Goal: Transaction & Acquisition: Purchase product/service

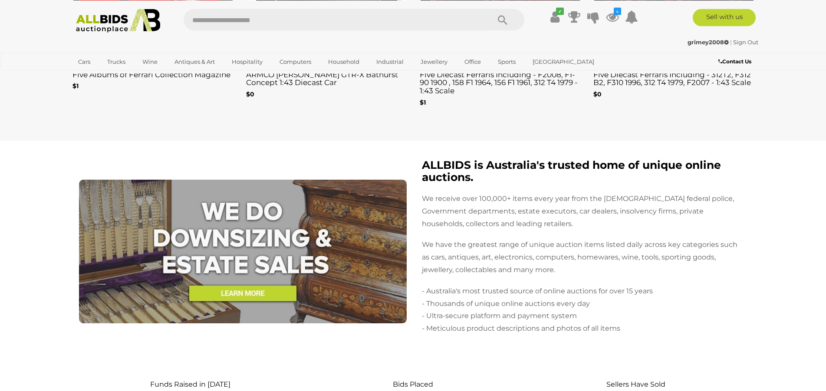
scroll to position [1993, 0]
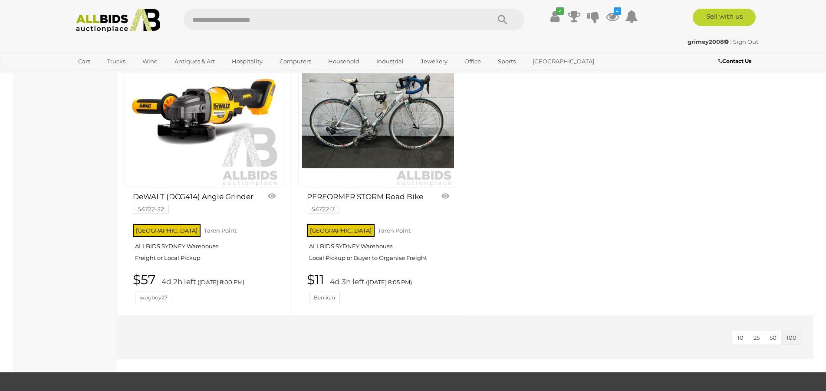
scroll to position [1738, 0]
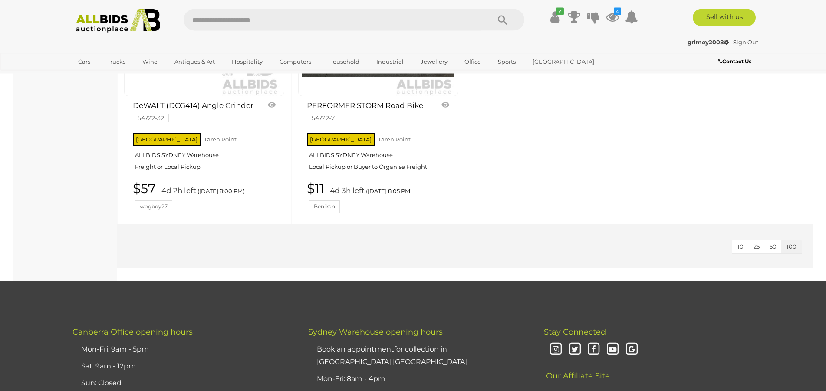
click at [113, 13] on img at bounding box center [118, 21] width 94 height 24
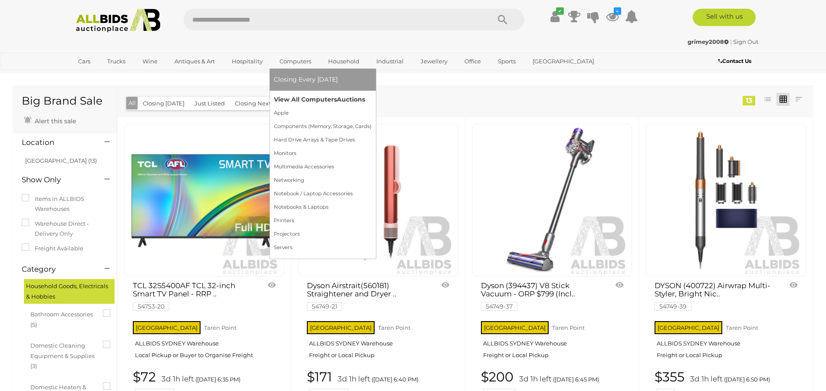
click at [289, 99] on link "View All Computers Auctions" at bounding box center [323, 99] width 98 height 13
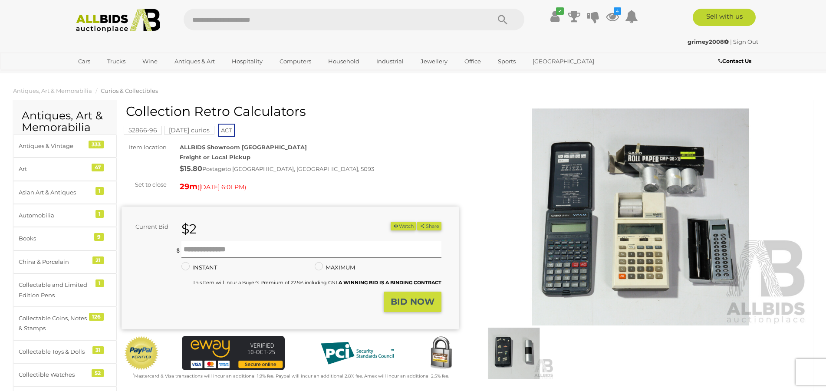
click at [192, 129] on mark "Friday curios" at bounding box center [189, 130] width 50 height 9
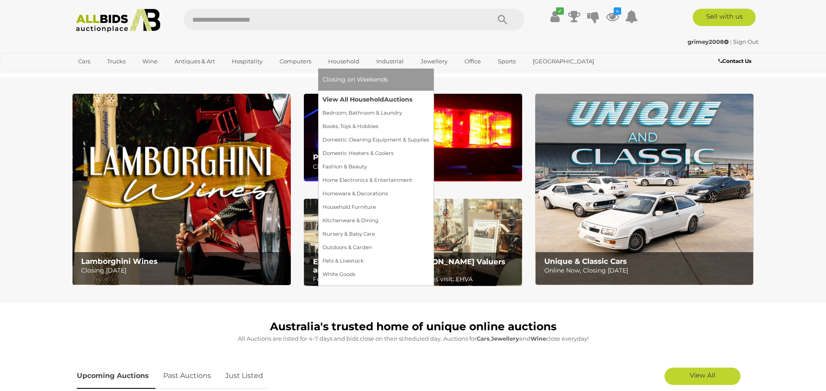
click at [345, 95] on link "View All Household Auctions" at bounding box center [376, 99] width 107 height 13
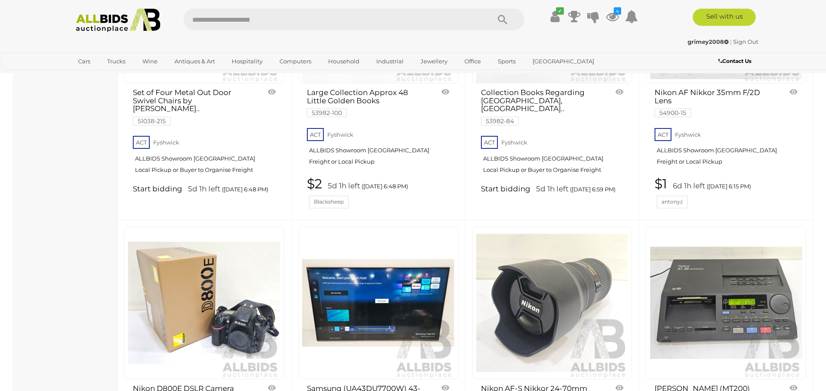
scroll to position [6341, 0]
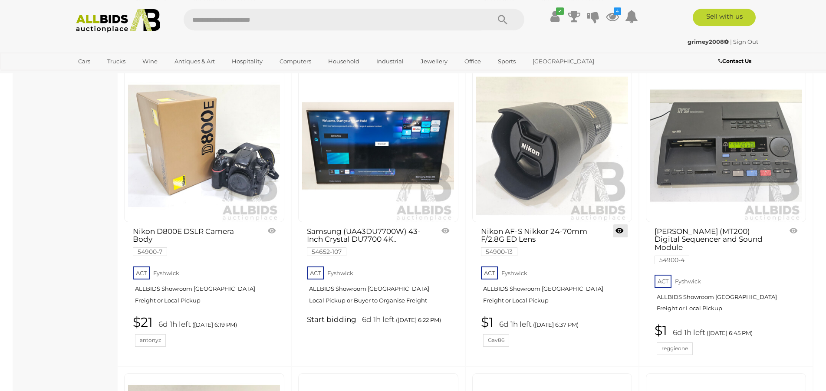
click at [618, 224] on link at bounding box center [620, 230] width 14 height 13
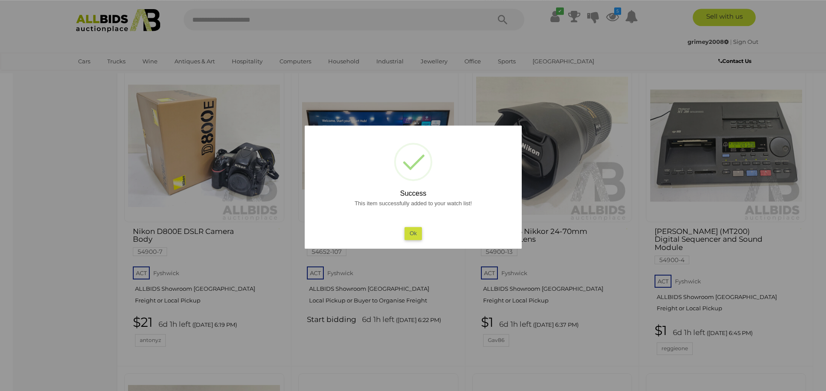
click at [415, 234] on button "Ok" at bounding box center [413, 233] width 18 height 13
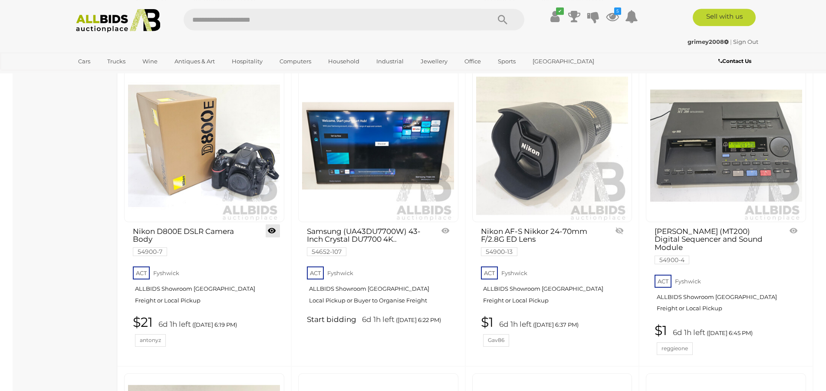
click at [272, 224] on link at bounding box center [273, 230] width 14 height 13
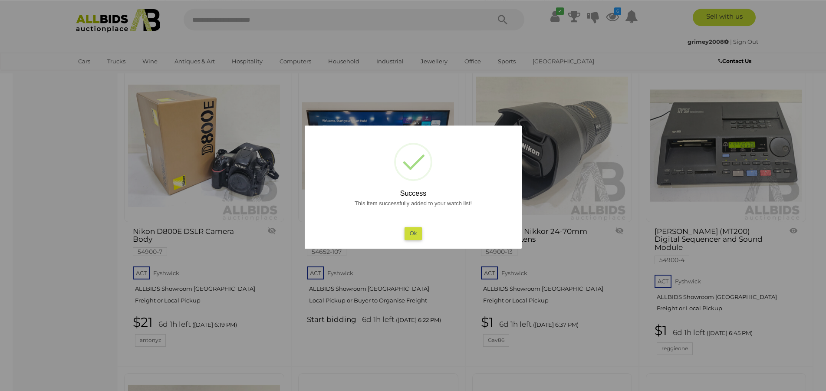
click at [413, 232] on button "Ok" at bounding box center [413, 233] width 18 height 13
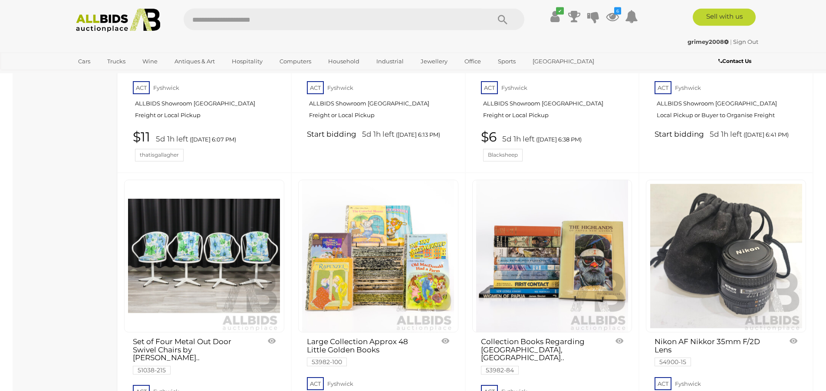
scroll to position [5999, 0]
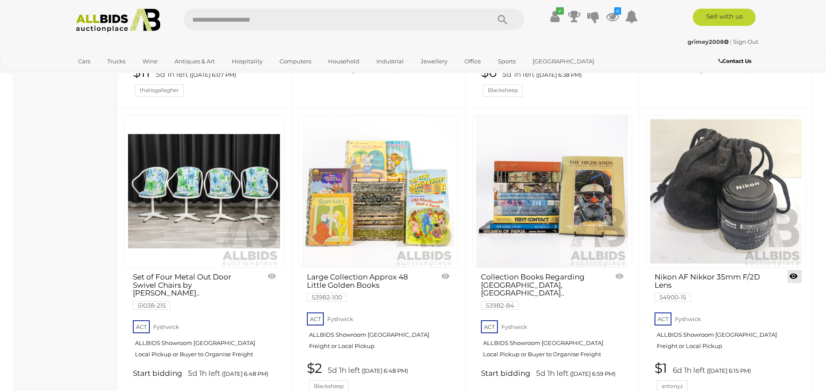
click at [792, 270] on link at bounding box center [795, 276] width 14 height 13
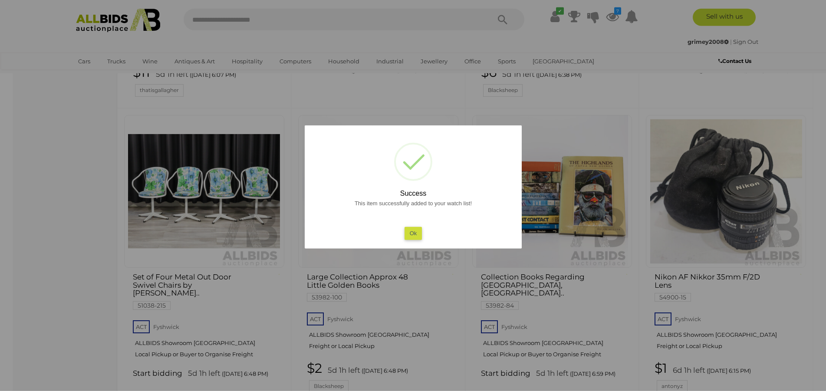
click at [414, 229] on button "Ok" at bounding box center [413, 233] width 18 height 13
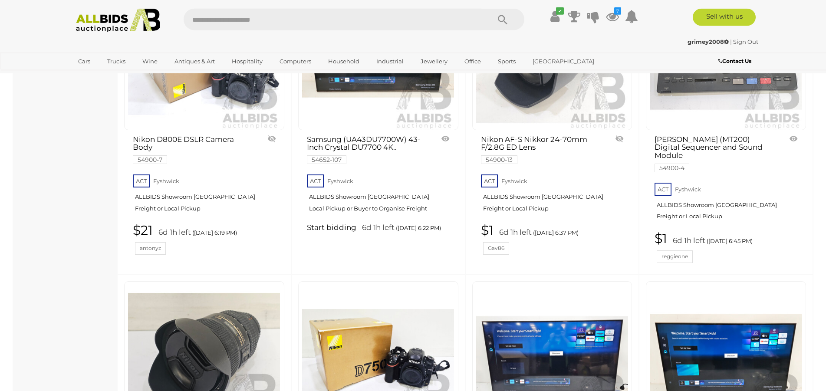
scroll to position [6621, 0]
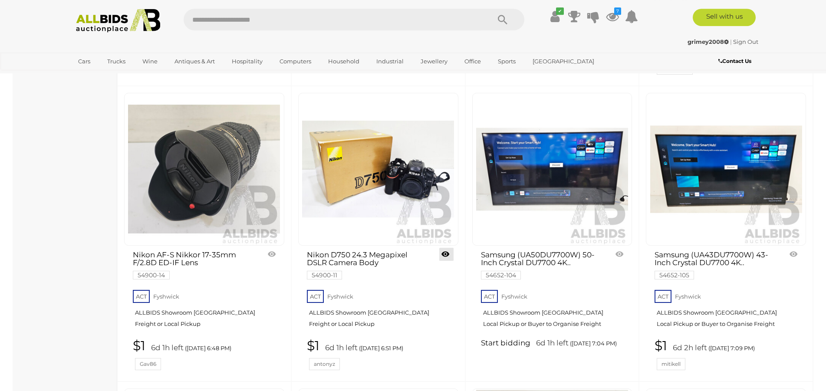
click at [444, 248] on link at bounding box center [446, 254] width 14 height 13
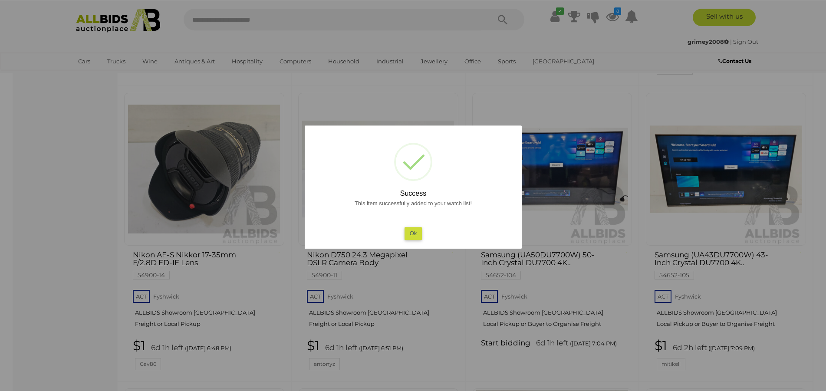
click at [415, 233] on button "Ok" at bounding box center [413, 233] width 18 height 13
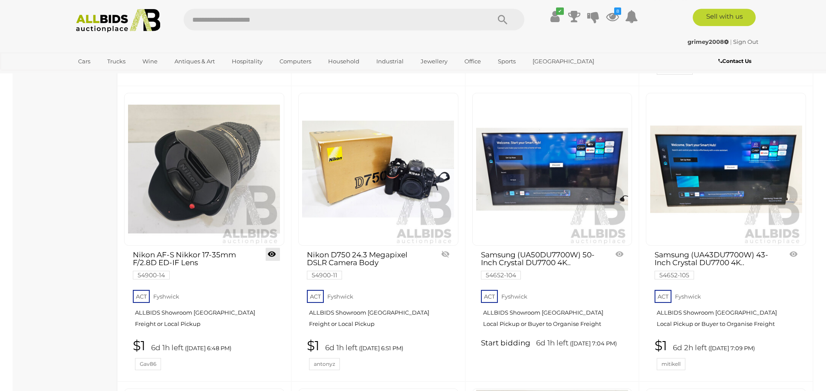
click at [273, 248] on link at bounding box center [273, 254] width 14 height 13
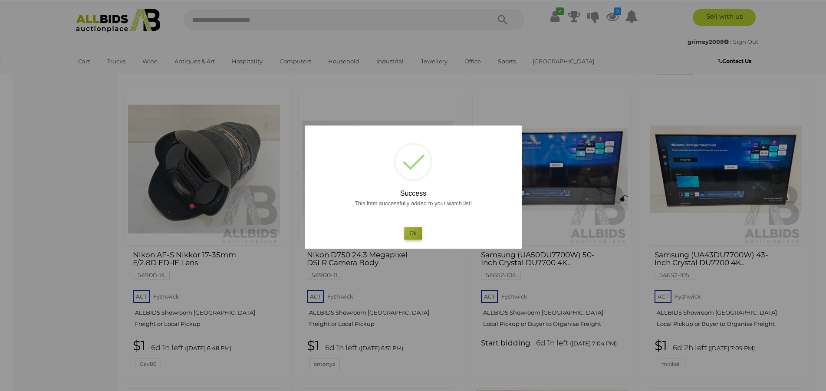
click at [407, 229] on button "Ok" at bounding box center [413, 233] width 18 height 13
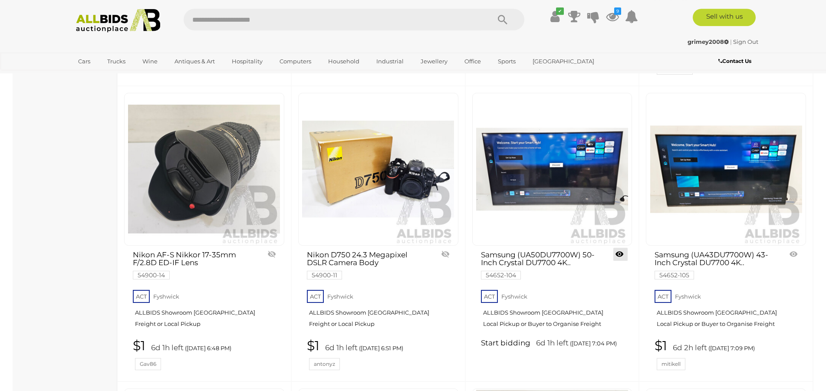
click at [621, 248] on link at bounding box center [620, 254] width 14 height 13
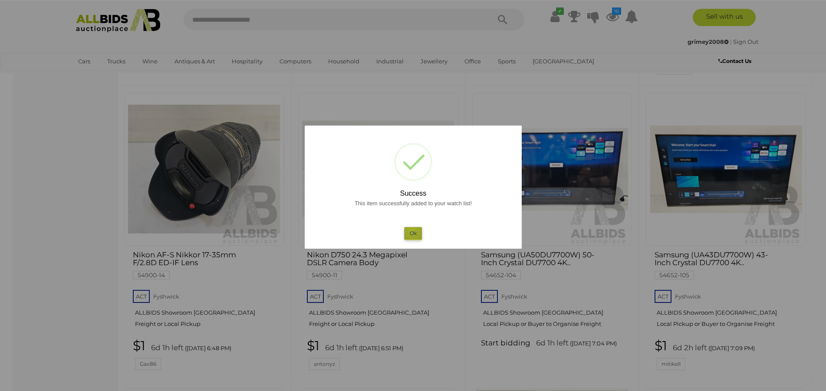
click at [412, 231] on button "Ok" at bounding box center [413, 233] width 18 height 13
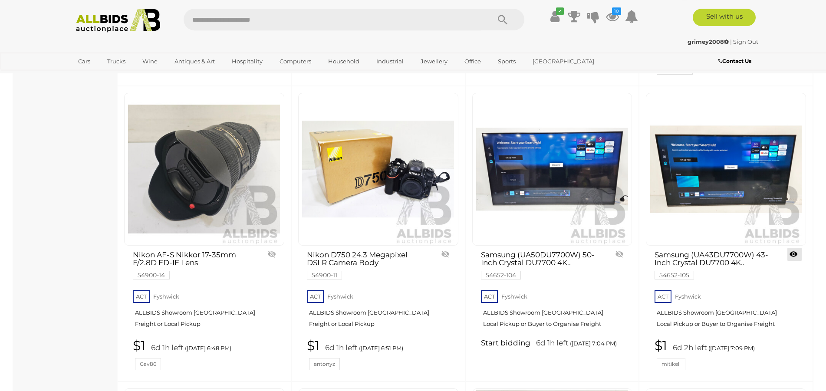
click at [792, 248] on link at bounding box center [795, 254] width 14 height 13
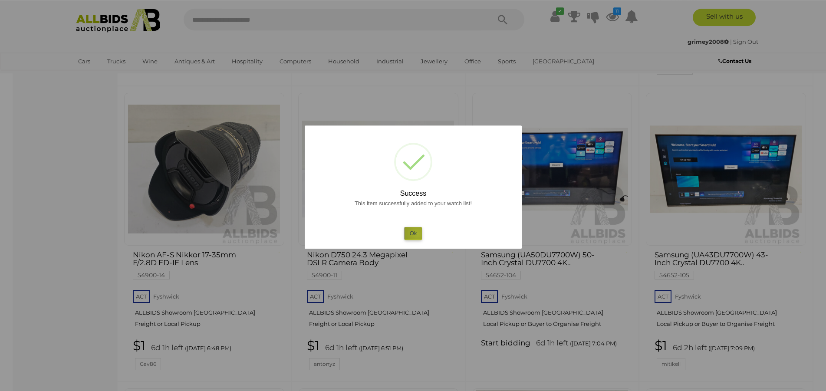
click at [418, 234] on button "Ok" at bounding box center [413, 233] width 18 height 13
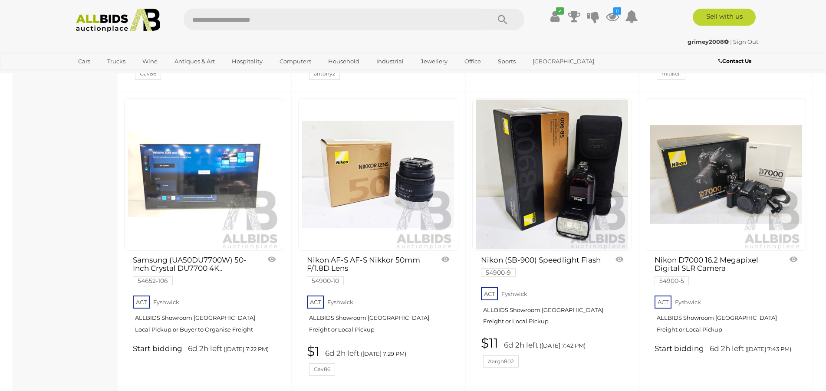
scroll to position [6894, 0]
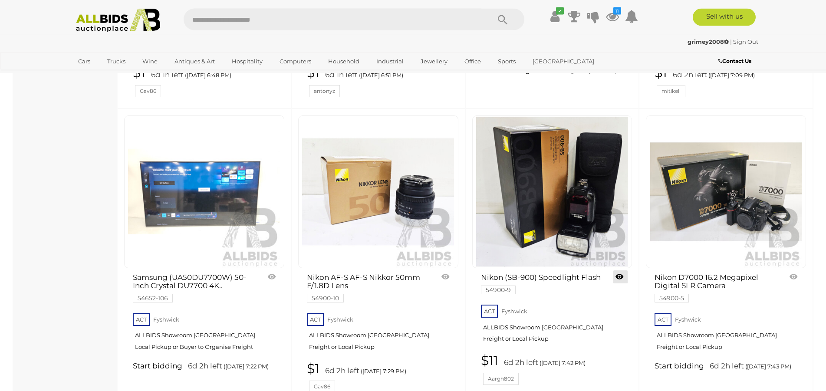
click at [621, 270] on link at bounding box center [620, 276] width 14 height 13
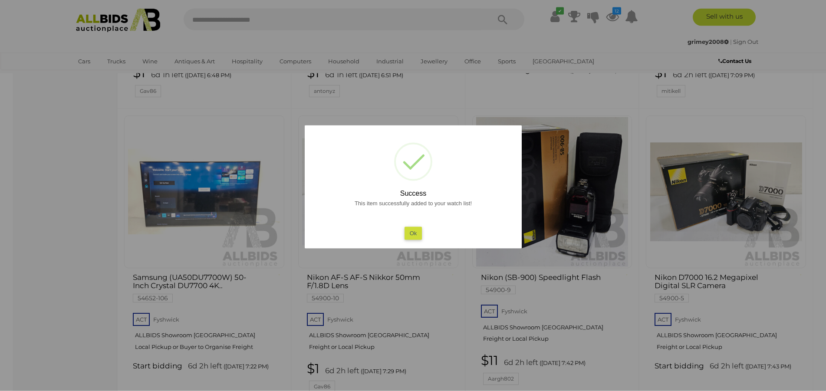
click at [411, 234] on button "Ok" at bounding box center [413, 233] width 18 height 13
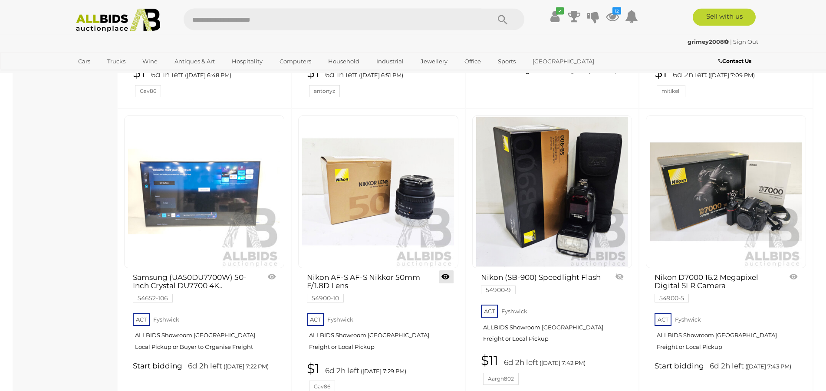
click at [448, 270] on link at bounding box center [446, 276] width 14 height 13
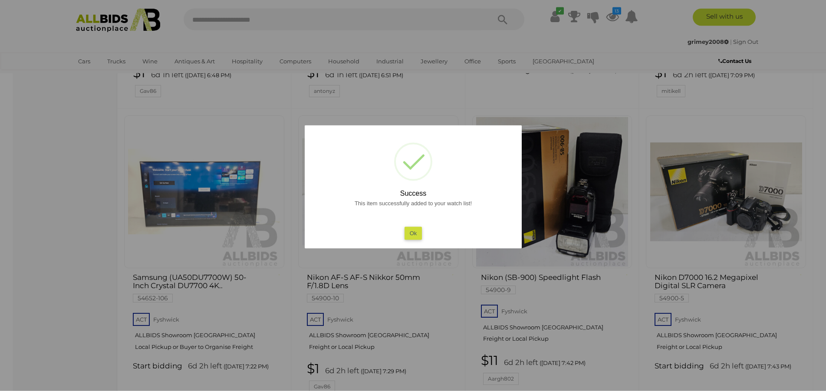
click at [412, 237] on button "Ok" at bounding box center [413, 233] width 18 height 13
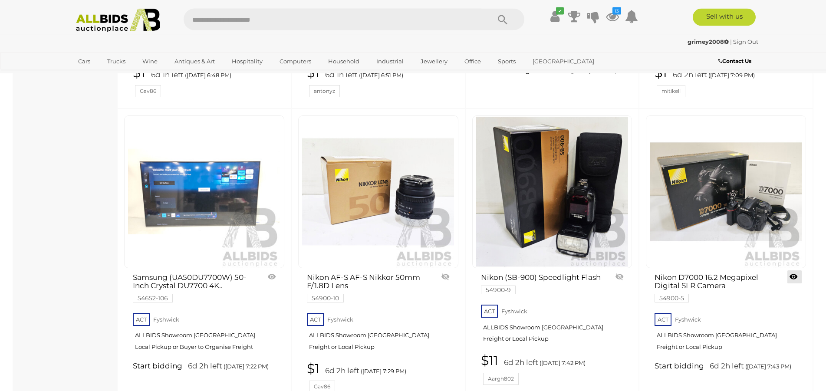
click at [798, 270] on link at bounding box center [795, 276] width 14 height 13
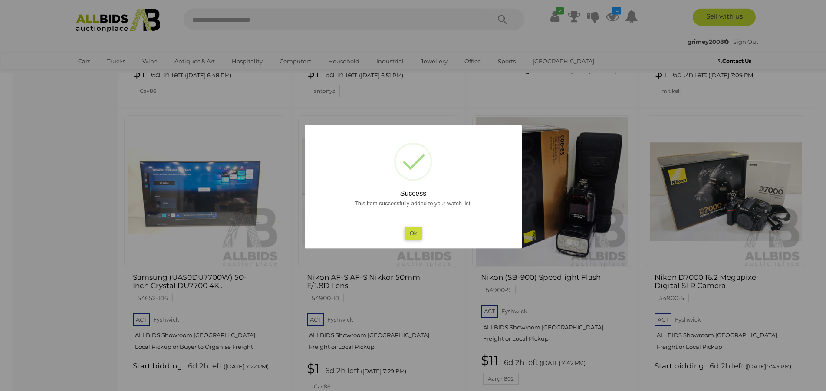
click at [418, 233] on button "Ok" at bounding box center [413, 233] width 18 height 13
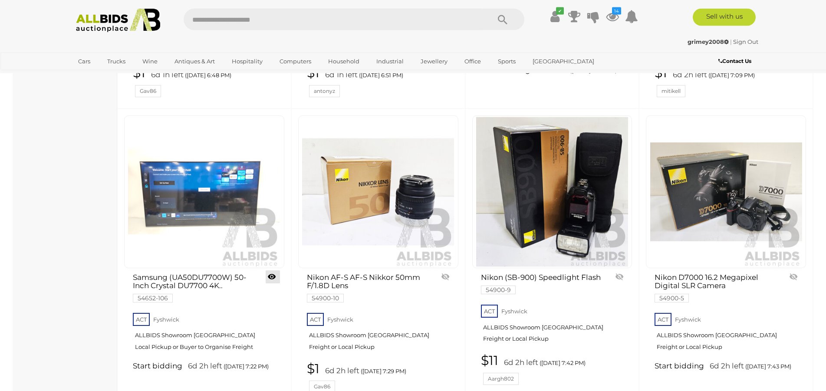
click at [274, 270] on link at bounding box center [273, 276] width 14 height 13
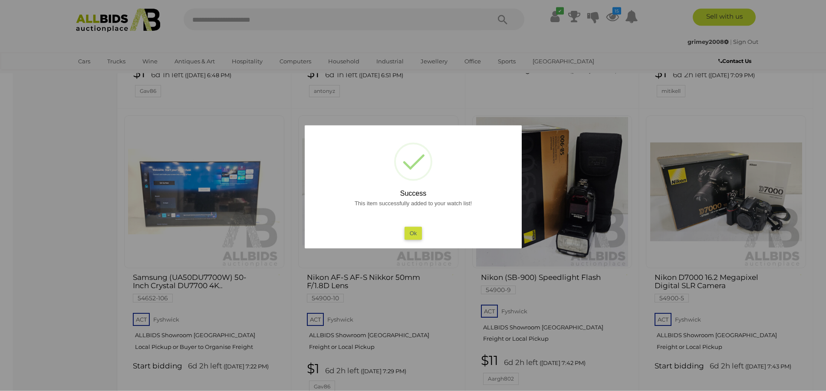
click at [408, 234] on button "Ok" at bounding box center [413, 233] width 18 height 13
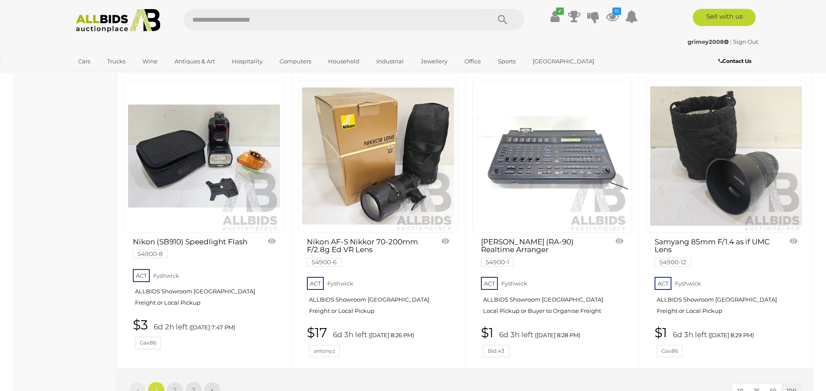
scroll to position [7226, 0]
click at [271, 234] on link at bounding box center [273, 240] width 14 height 13
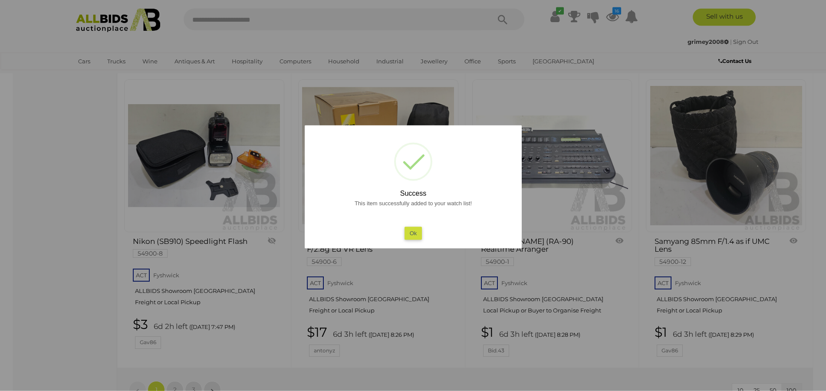
click at [408, 232] on button "Ok" at bounding box center [413, 233] width 18 height 13
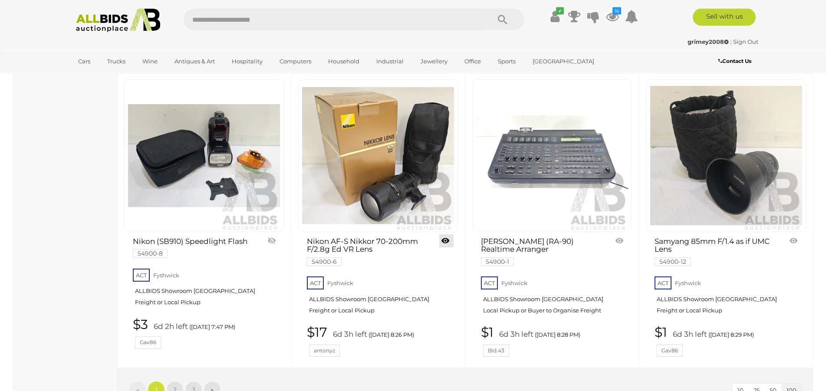
click at [441, 234] on link at bounding box center [446, 240] width 14 height 13
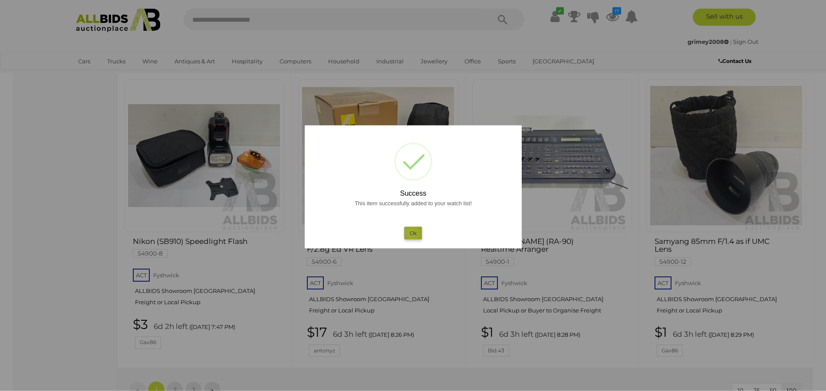
click at [412, 233] on button "Ok" at bounding box center [413, 233] width 18 height 13
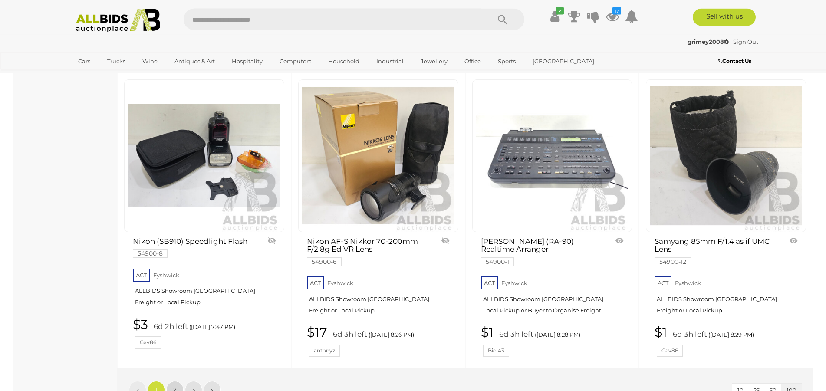
click at [176, 386] on span "2" at bounding box center [174, 390] width 3 height 8
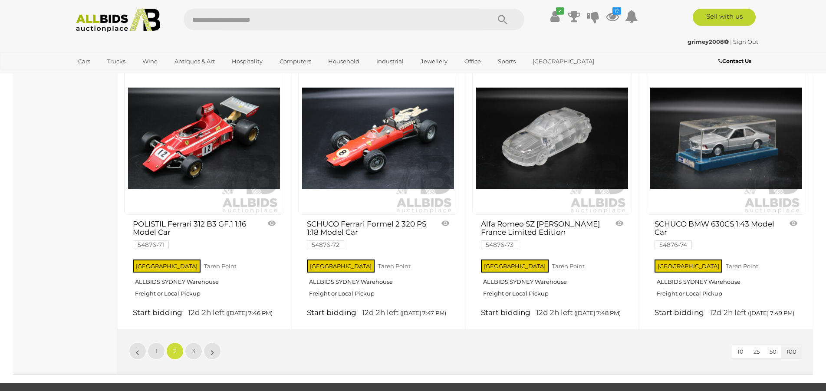
scroll to position [7055, 0]
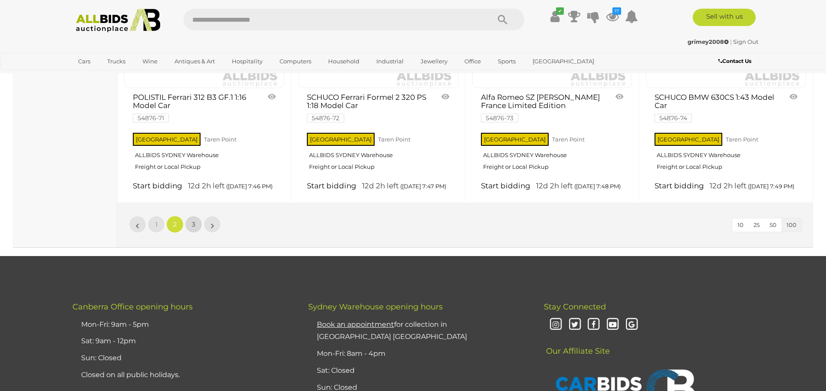
click at [194, 228] on span "3" at bounding box center [193, 225] width 3 height 8
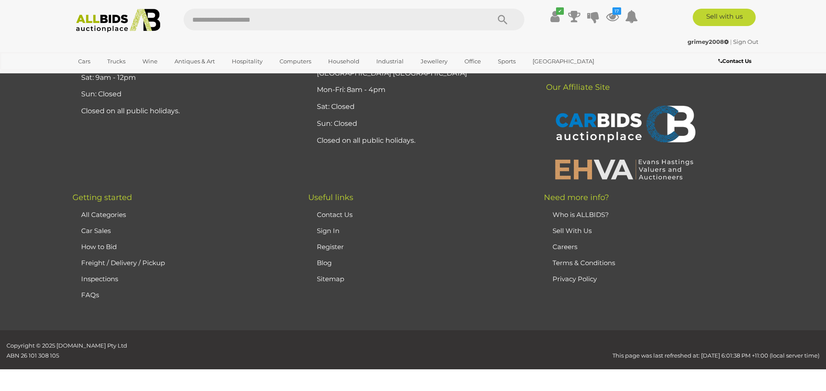
scroll to position [102, 0]
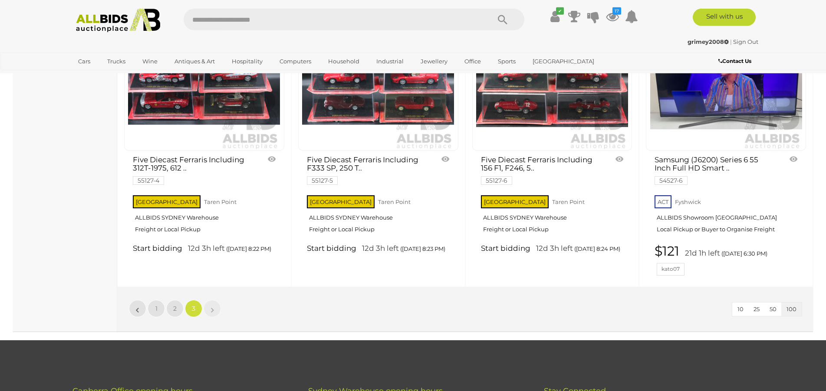
scroll to position [2494, 0]
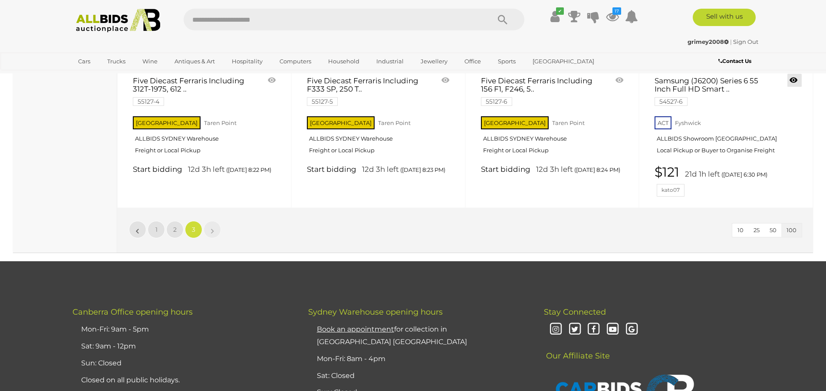
click at [798, 87] on link at bounding box center [795, 80] width 14 height 13
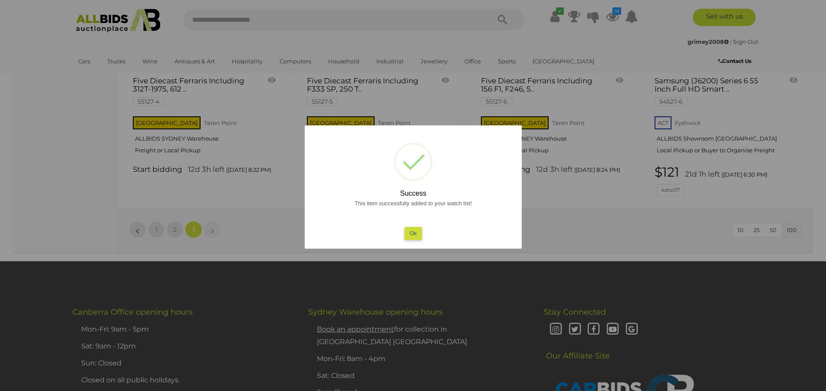
click at [407, 233] on button "Ok" at bounding box center [413, 233] width 18 height 13
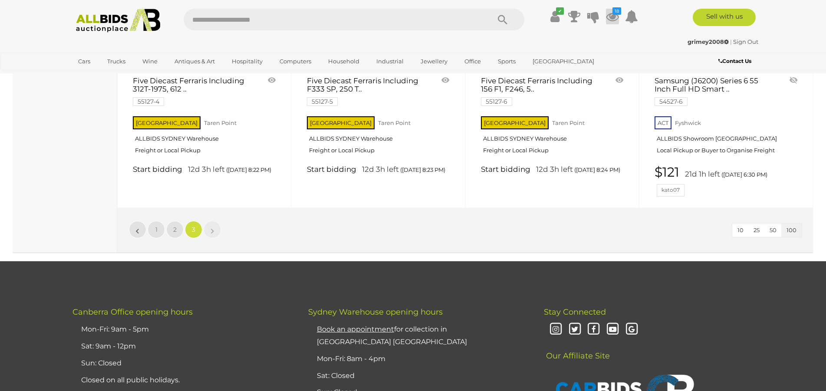
click at [613, 16] on icon at bounding box center [612, 17] width 13 height 16
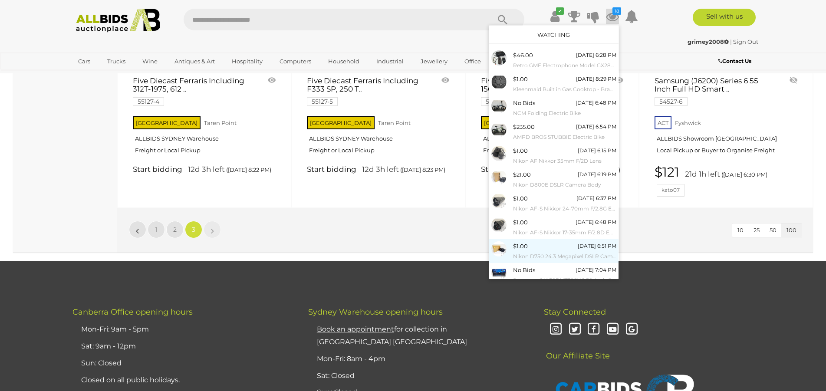
scroll to position [23, 0]
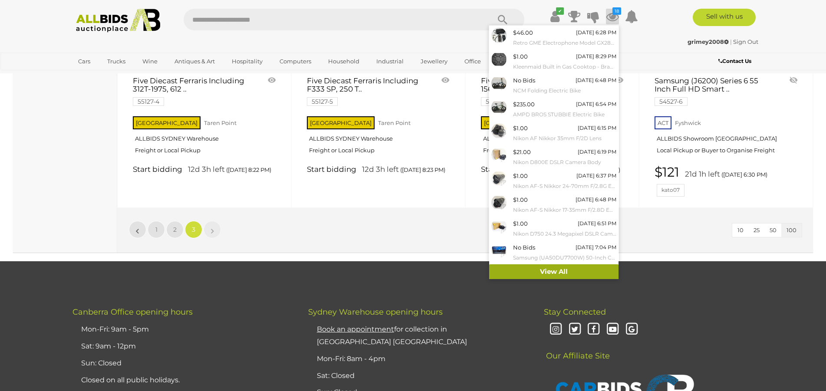
click at [534, 272] on link "View All" at bounding box center [553, 271] width 129 height 15
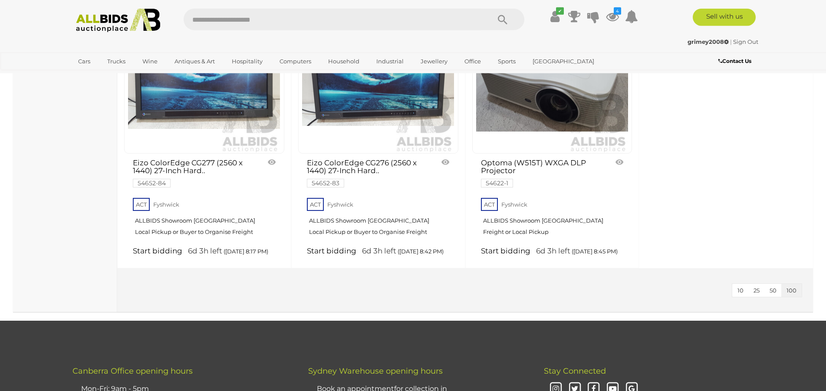
scroll to position [4909, 0]
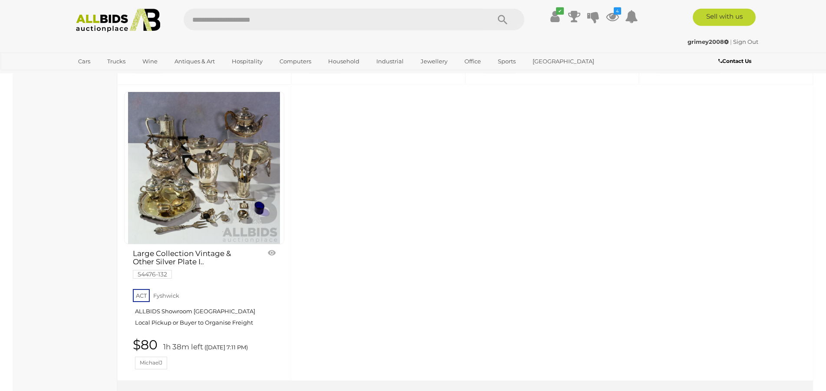
scroll to position [6343, 0]
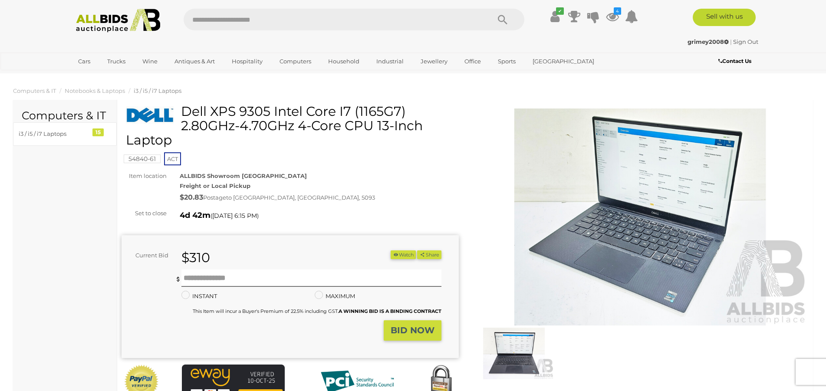
click at [661, 218] on img at bounding box center [640, 217] width 337 height 217
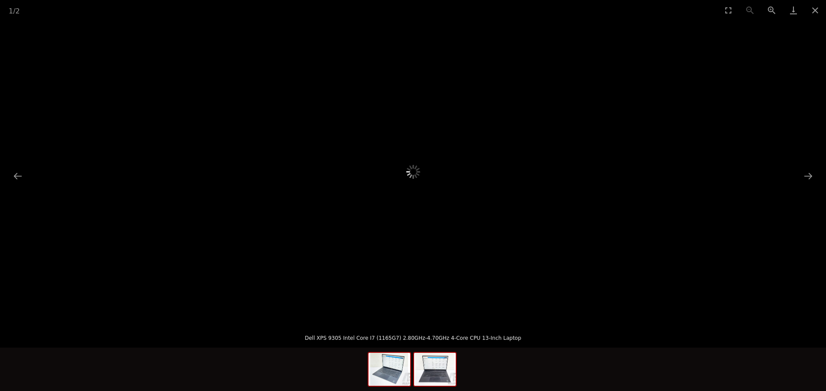
click at [437, 369] on img at bounding box center [435, 369] width 42 height 33
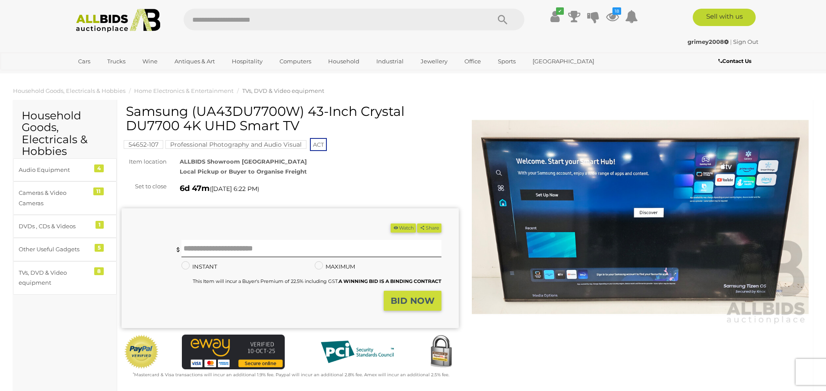
click at [594, 234] on img at bounding box center [640, 217] width 337 height 217
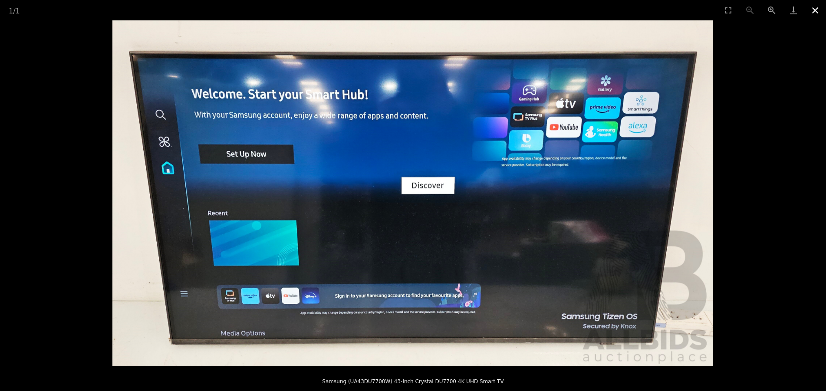
click at [819, 7] on button "Close gallery" at bounding box center [815, 10] width 22 height 20
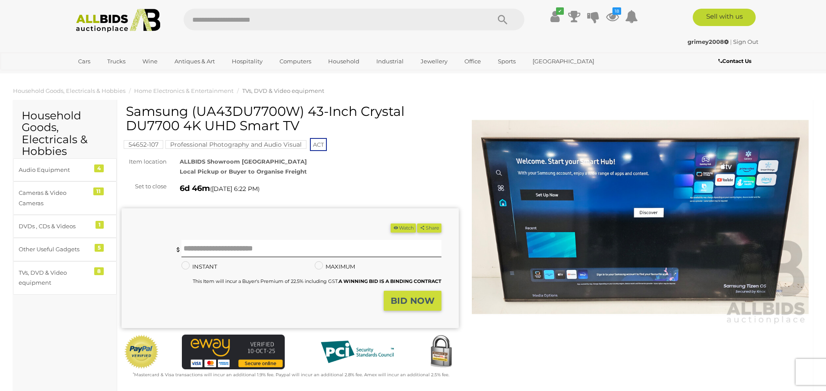
click at [268, 145] on mark "Professional Photography and Audio Visual" at bounding box center [235, 144] width 141 height 9
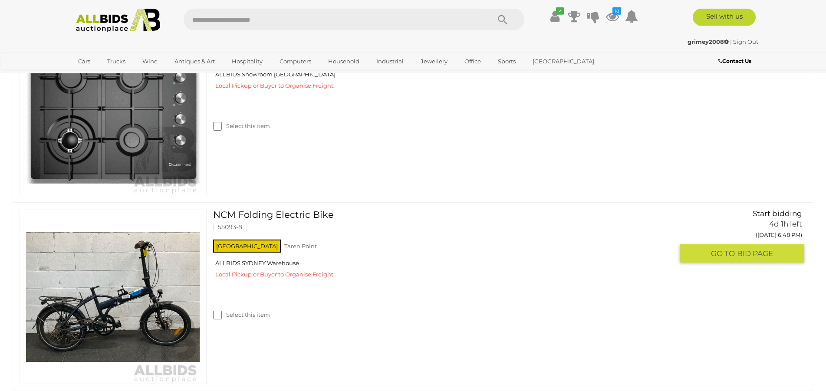
scroll to position [422, 0]
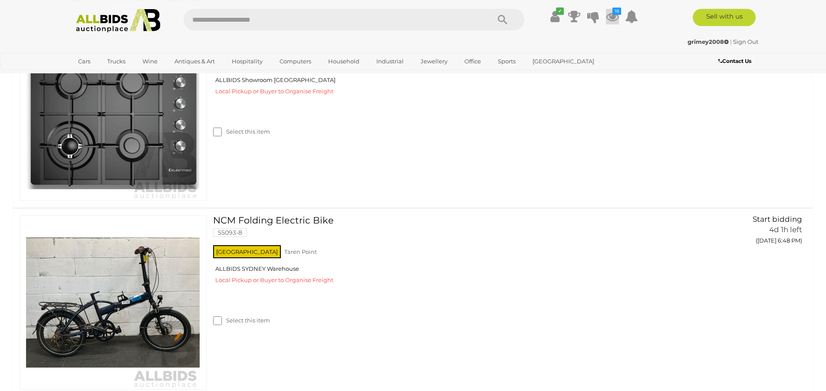
click at [612, 10] on icon at bounding box center [612, 17] width 13 height 16
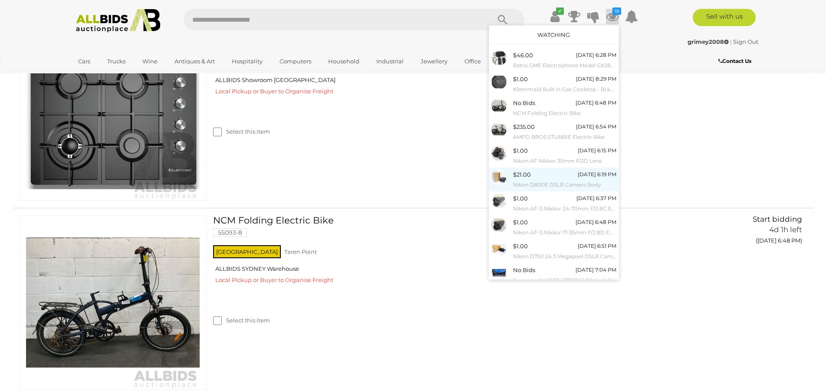
scroll to position [23, 0]
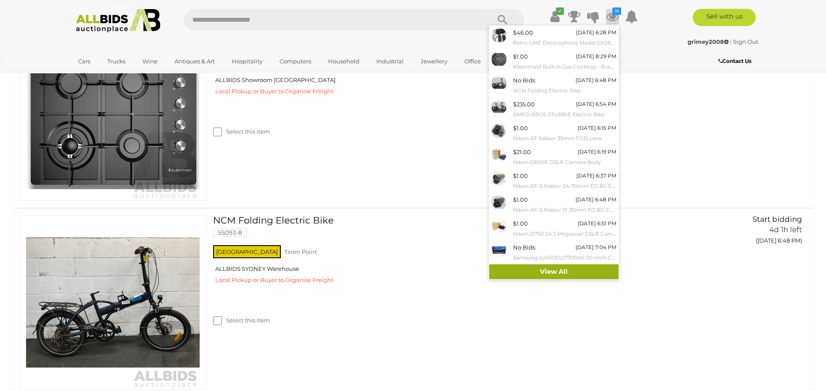
click at [542, 275] on link "View All" at bounding box center [553, 271] width 129 height 15
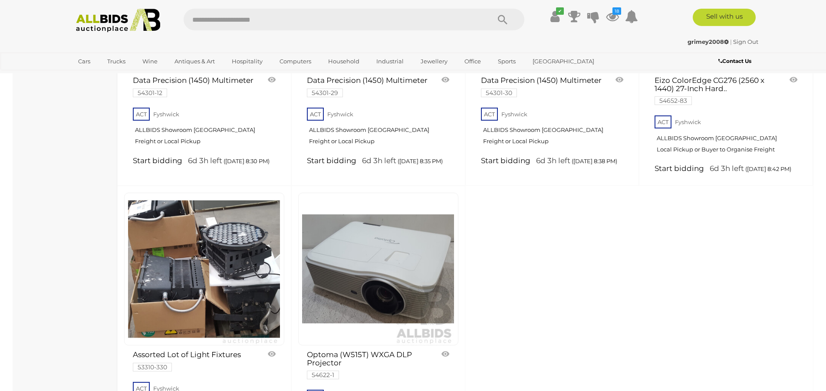
scroll to position [4395, 0]
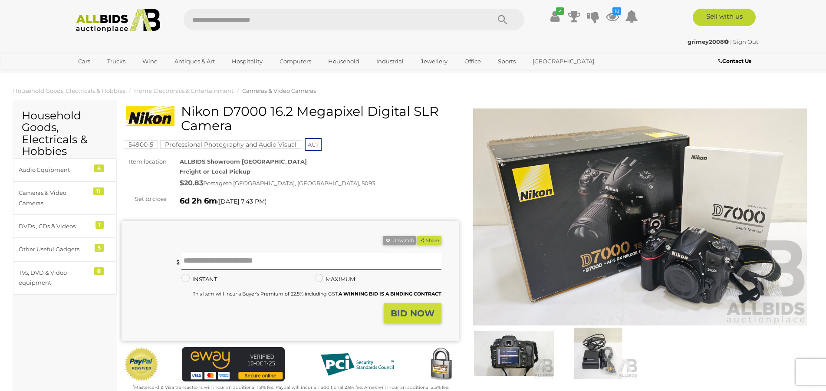
click at [545, 193] on img at bounding box center [640, 217] width 337 height 217
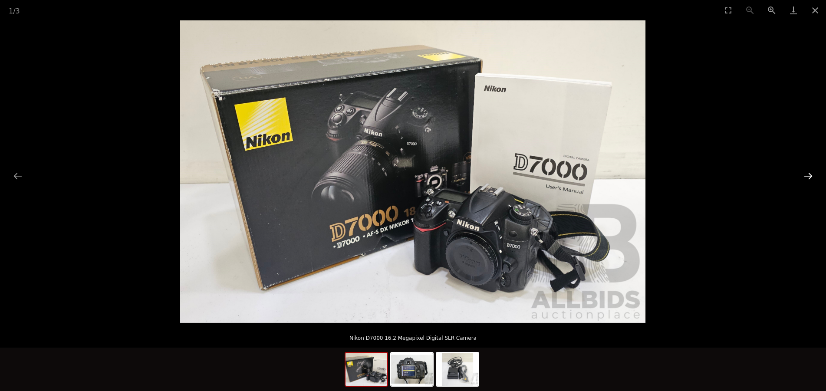
click at [811, 175] on button "Next slide" at bounding box center [808, 176] width 18 height 17
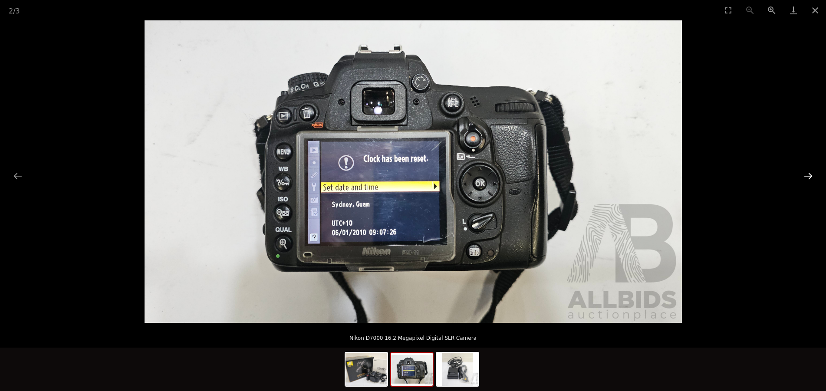
click at [811, 175] on button "Next slide" at bounding box center [808, 176] width 18 height 17
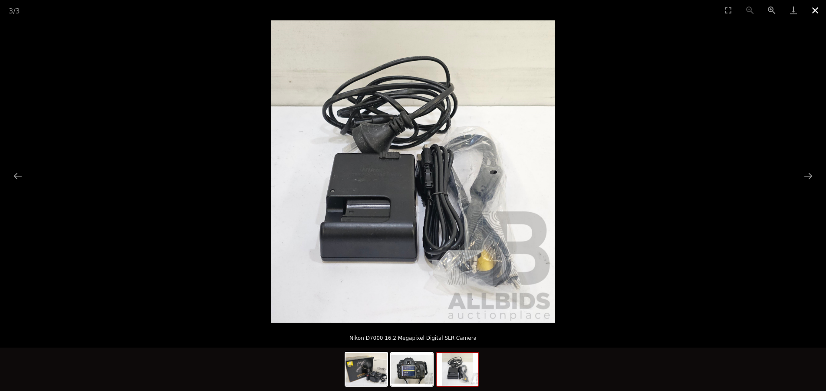
click at [814, 10] on button "Close gallery" at bounding box center [815, 10] width 22 height 20
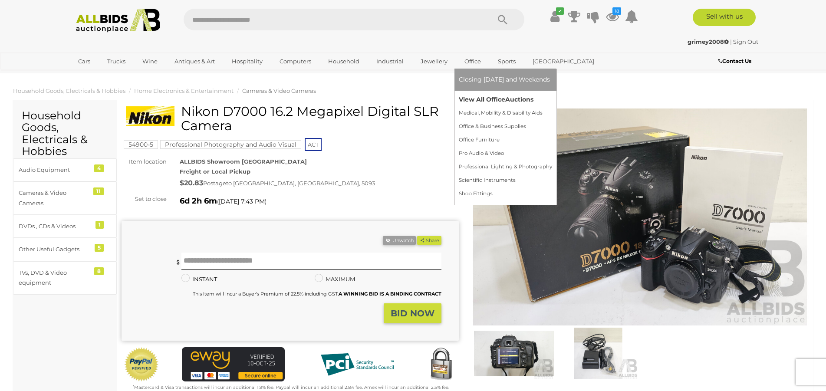
click at [474, 96] on link "View All Office Auctions" at bounding box center [505, 99] width 93 height 13
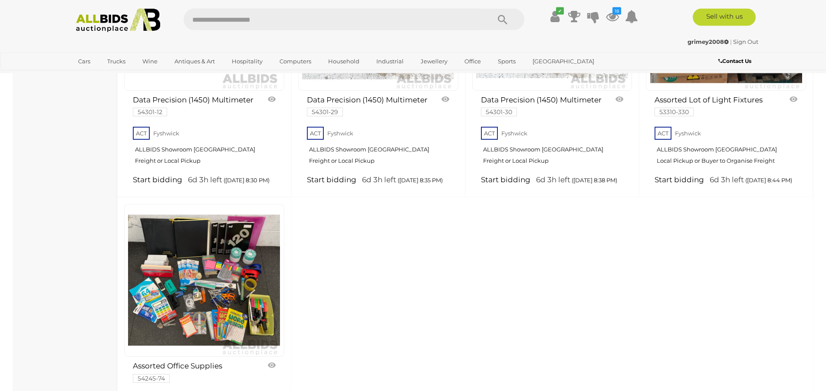
scroll to position [3910, 0]
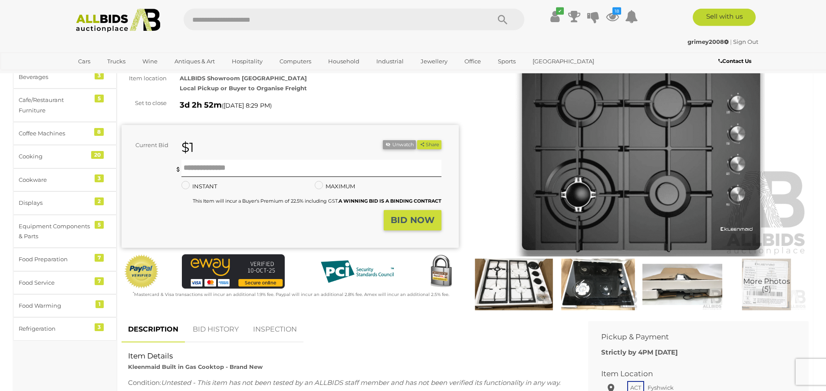
scroll to position [55, 0]
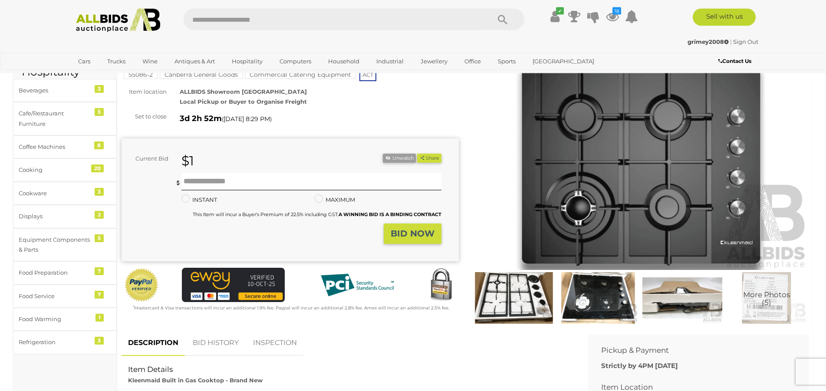
click at [582, 300] on img at bounding box center [598, 299] width 80 height 52
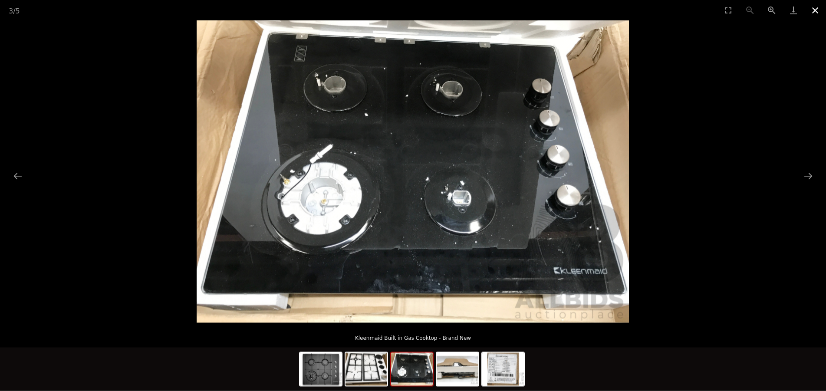
click at [815, 11] on button "Close gallery" at bounding box center [815, 10] width 22 height 20
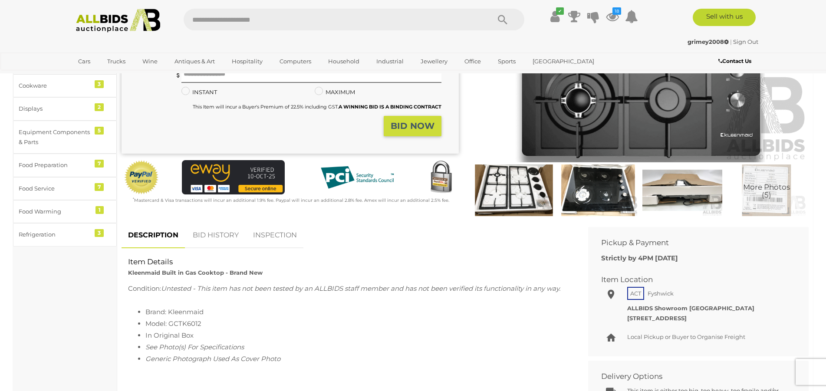
scroll to position [199, 0]
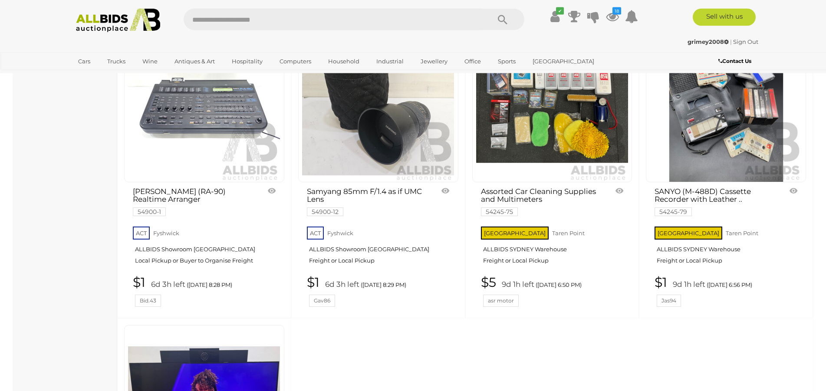
scroll to position [1816, 0]
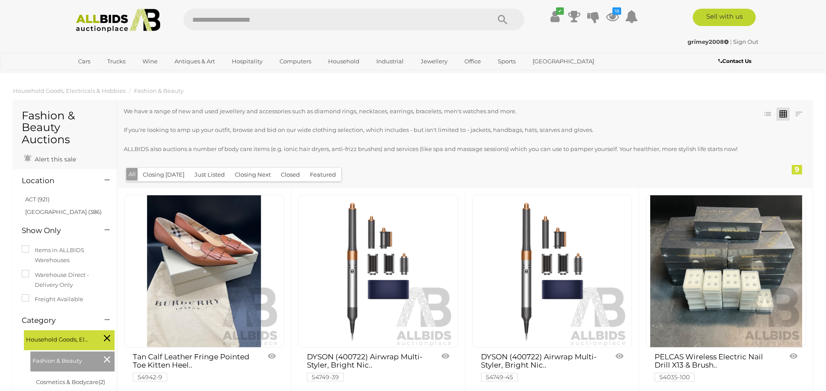
scroll to position [663, 0]
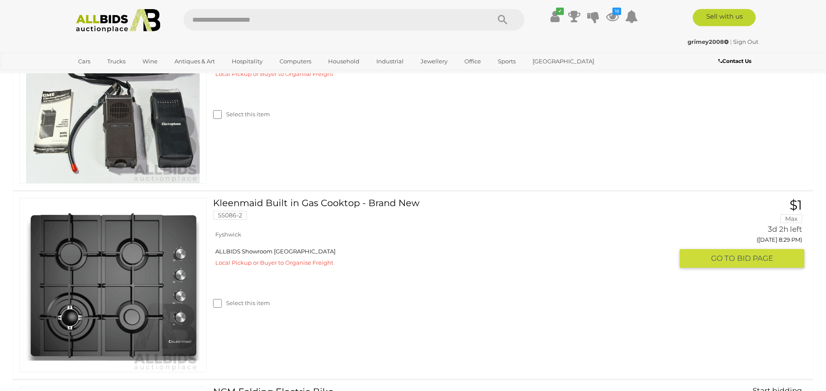
scroll to position [299, 0]
